Goal: Communication & Community: Answer question/provide support

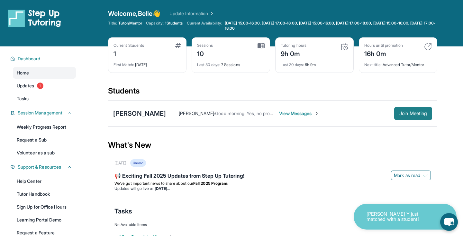
click at [400, 115] on span "Join Meeting" at bounding box center [414, 113] width 28 height 4
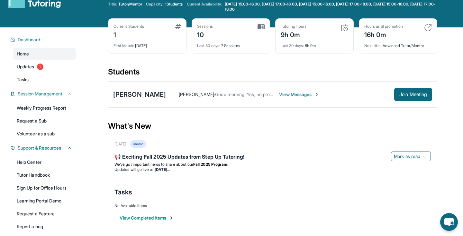
scroll to position [24, 0]
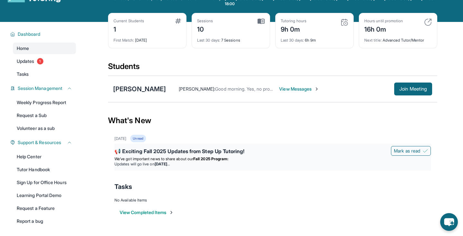
click at [275, 163] on li "Updates will go live [DATE][DATE]" at bounding box center [273, 163] width 317 height 5
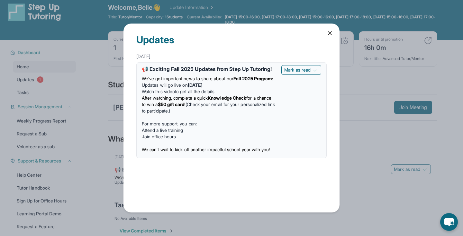
scroll to position [0, 0]
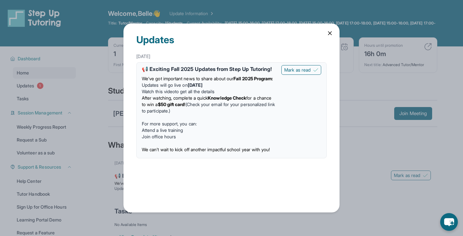
click at [329, 36] on icon at bounding box center [330, 33] width 6 height 6
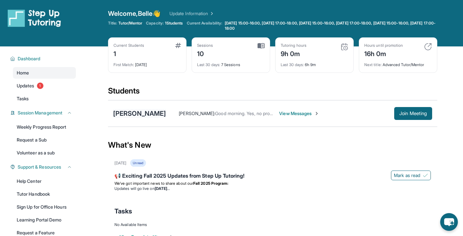
click at [146, 115] on div "[PERSON_NAME]" at bounding box center [139, 113] width 53 height 9
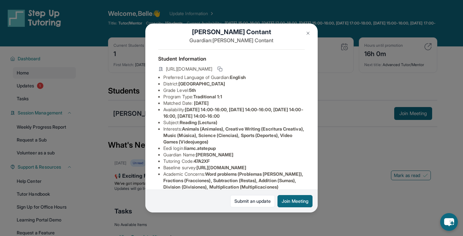
scroll to position [9, 0]
click at [221, 67] on icon at bounding box center [219, 68] width 3 height 3
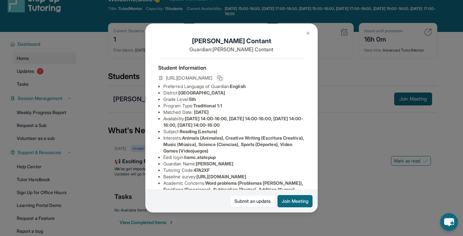
scroll to position [0, 0]
click at [309, 33] on img at bounding box center [308, 33] width 5 height 5
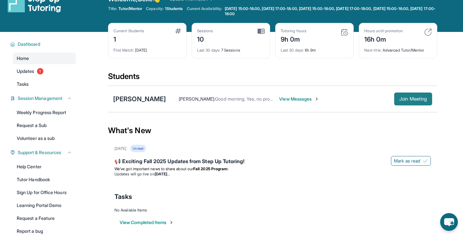
click at [409, 98] on span "Join Meeting" at bounding box center [414, 99] width 28 height 4
click at [140, 99] on div "[PERSON_NAME]" at bounding box center [139, 98] width 53 height 9
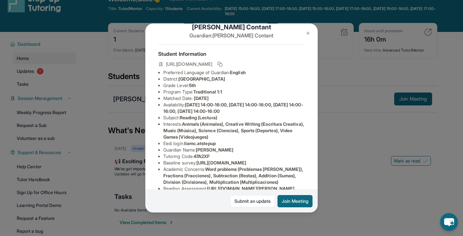
scroll to position [14, 0]
click at [212, 63] on span "[URL][DOMAIN_NAME]" at bounding box center [189, 63] width 46 height 6
copy div "[URL][DOMAIN_NAME]"
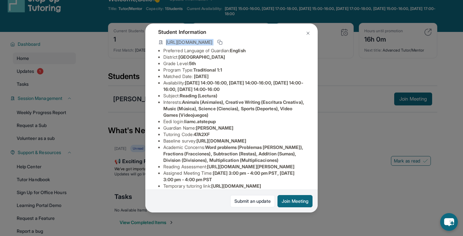
scroll to position [37, 0]
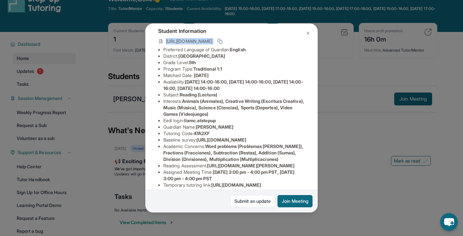
drag, startPoint x: 187, startPoint y: 121, endPoint x: 227, endPoint y: 122, distance: 39.9
click at [227, 122] on li "Eedi login : liamc.atstepup" at bounding box center [234, 120] width 142 height 6
copy li "liamc.atstepup"
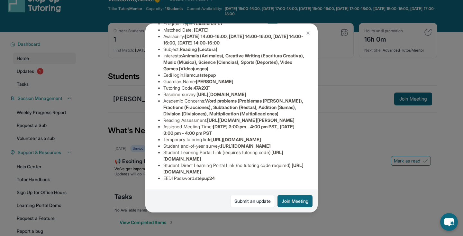
scroll to position [116, 0]
click at [243, 117] on span "[URL][DOMAIN_NAME][PERSON_NAME]" at bounding box center [251, 119] width 88 height 5
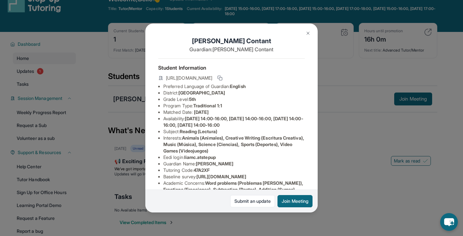
scroll to position [0, 0]
click at [306, 34] on img at bounding box center [308, 33] width 5 height 5
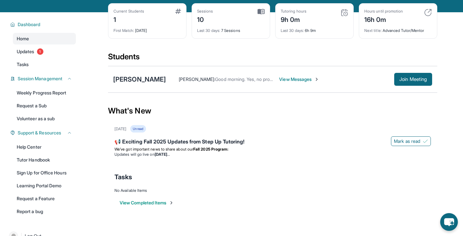
scroll to position [36, 0]
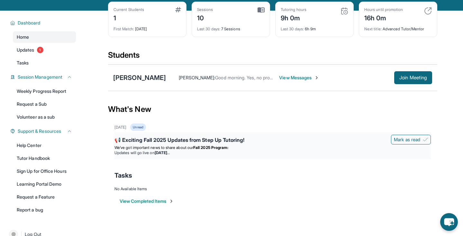
click at [228, 146] on strong "Fall 2025 Program:" at bounding box center [210, 147] width 35 height 5
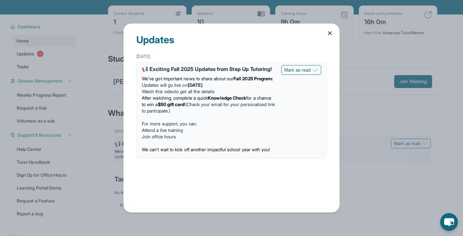
scroll to position [31, 0]
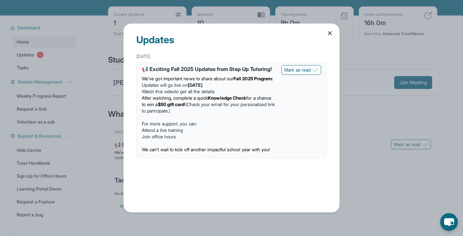
click at [330, 31] on icon at bounding box center [330, 33] width 6 height 6
